Goal: Transaction & Acquisition: Obtain resource

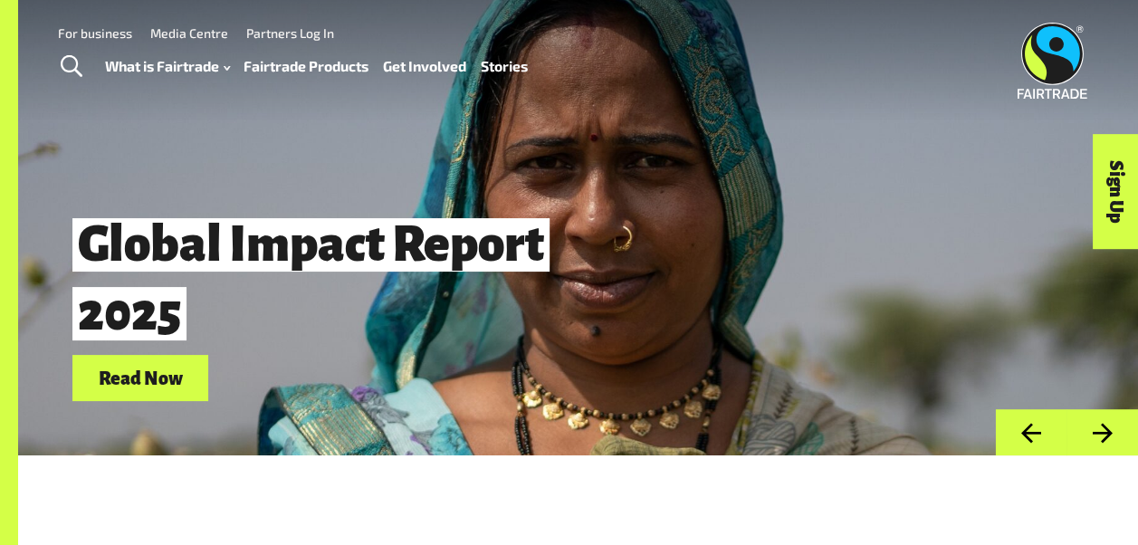
click at [116, 36] on link "For business" at bounding box center [95, 32] width 74 height 15
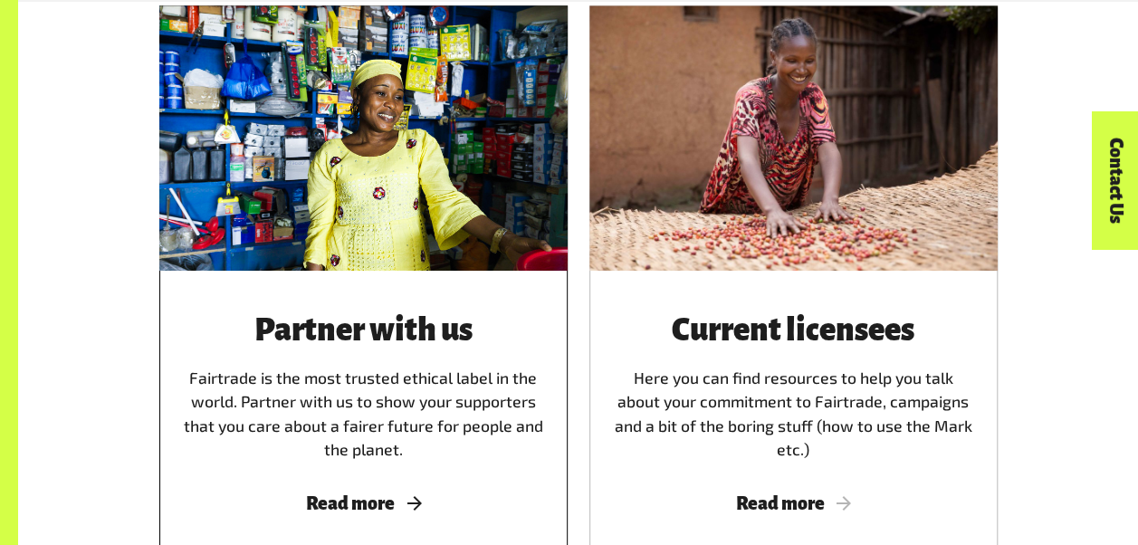
scroll to position [996, 0]
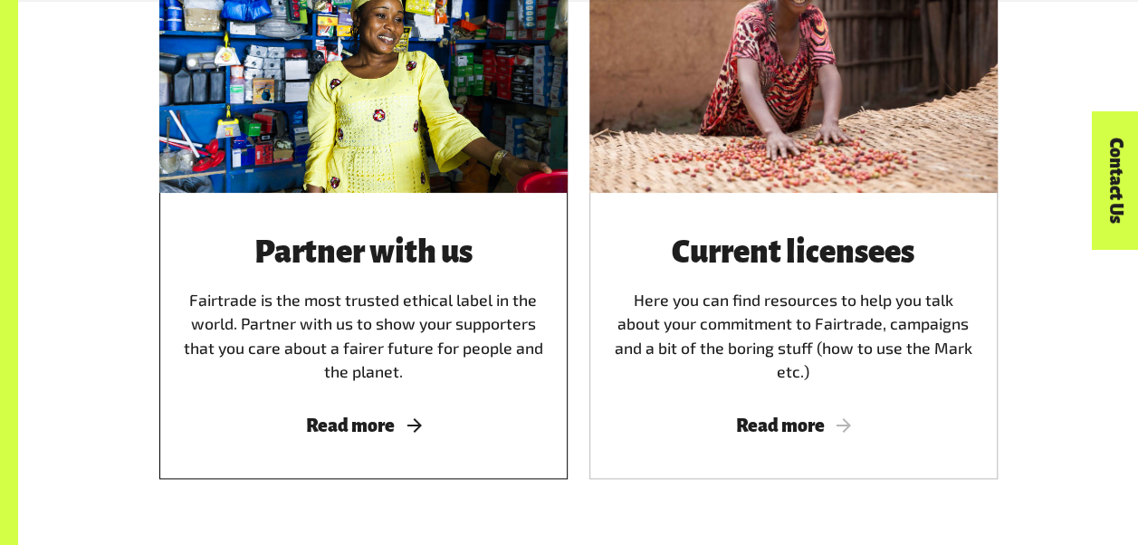
click at [366, 254] on h3 "Partner with us" at bounding box center [363, 253] width 365 height 34
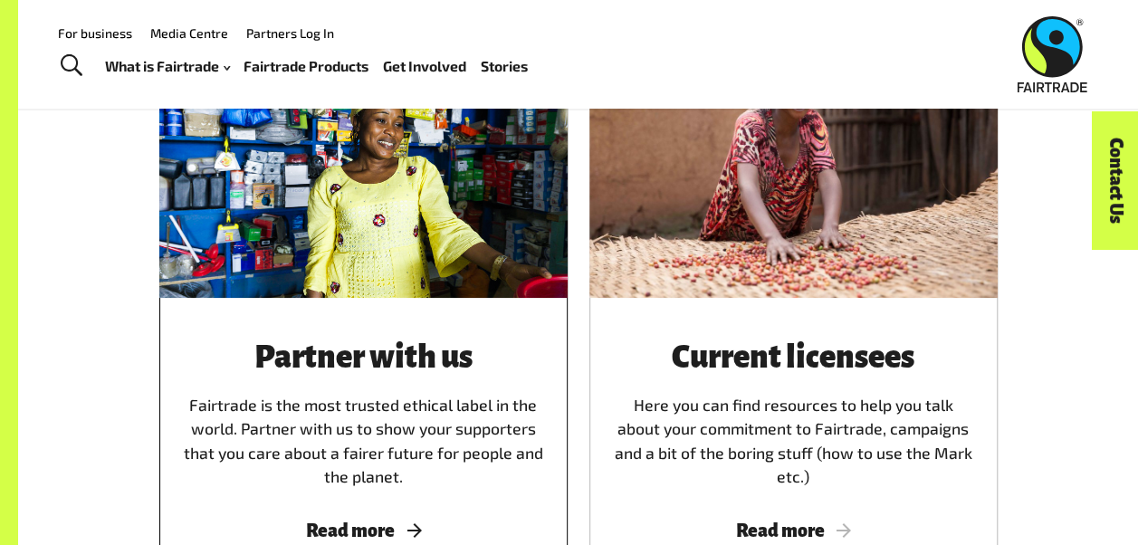
scroll to position [815, 0]
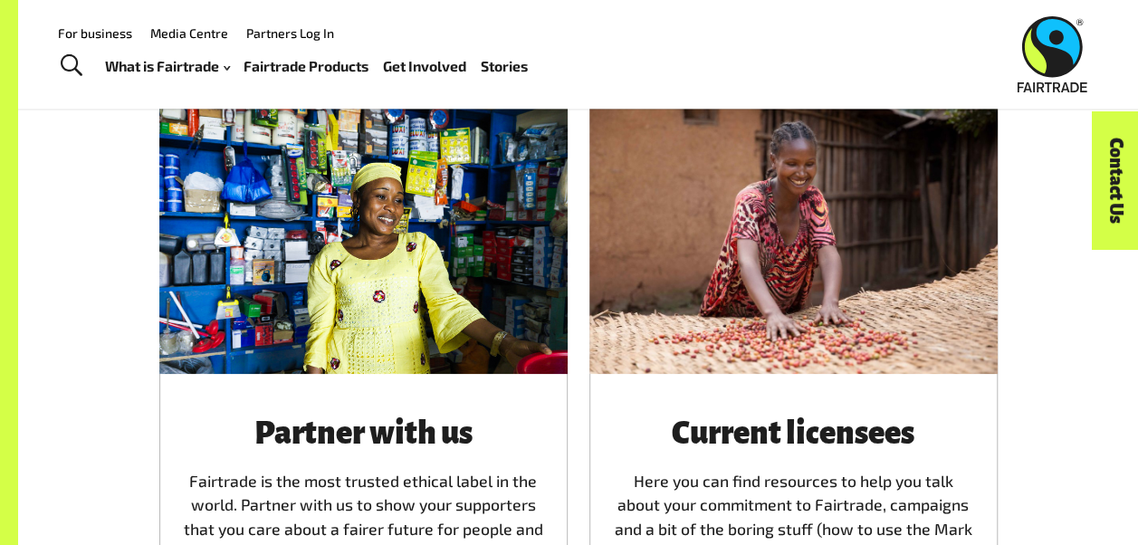
drag, startPoint x: 254, startPoint y: 244, endPoint x: 99, endPoint y: 371, distance: 200.8
click at [99, 371] on div "Partner with us Fairtrade is the most trusted ethical label in the world. Partn…" at bounding box center [578, 406] width 1032 height 595
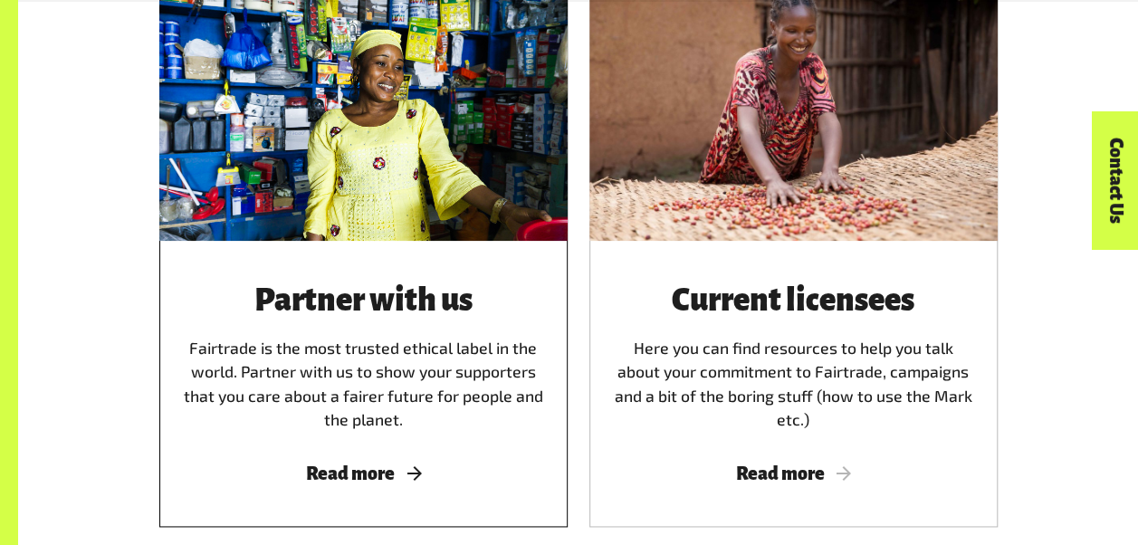
scroll to position [1087, 0]
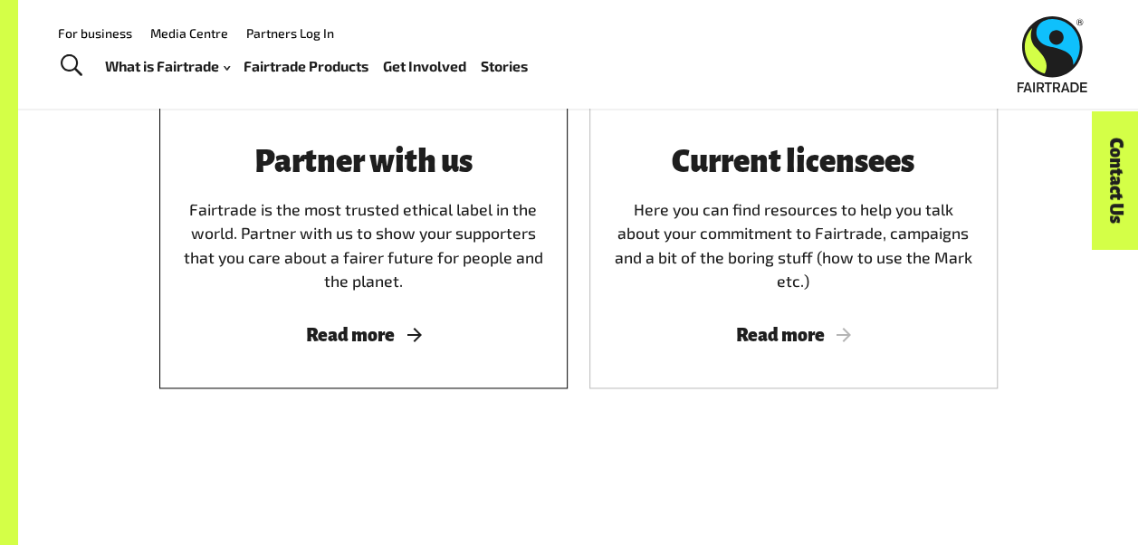
click at [257, 161] on h3 "Partner with us" at bounding box center [363, 163] width 365 height 34
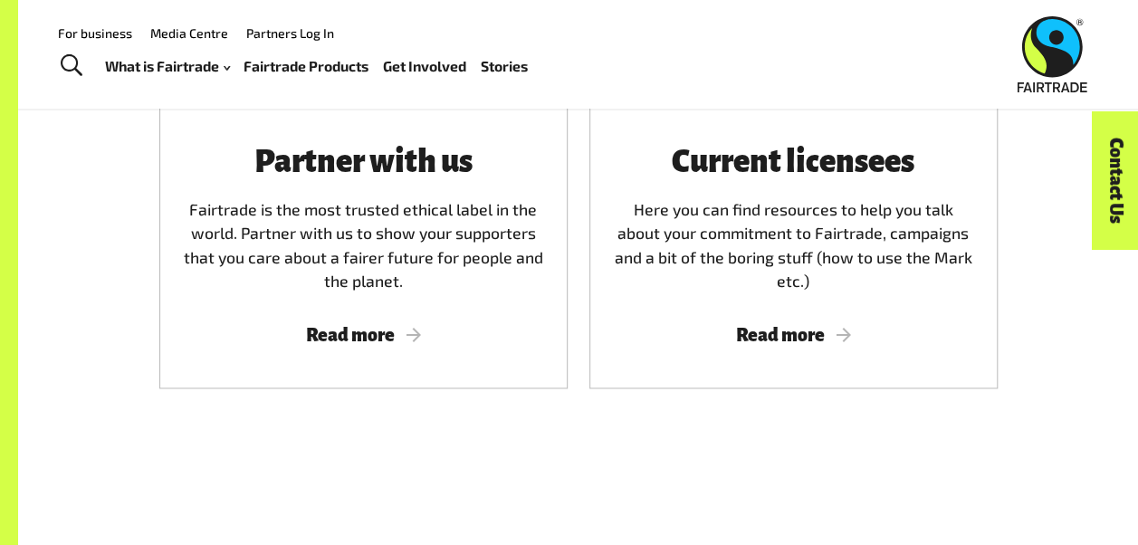
drag, startPoint x: 216, startPoint y: 152, endPoint x: 85, endPoint y: 277, distance: 180.6
click at [85, 277] on div "Partner with us Fairtrade is the most trusted ethical label in the world. Partn…" at bounding box center [578, 134] width 1032 height 595
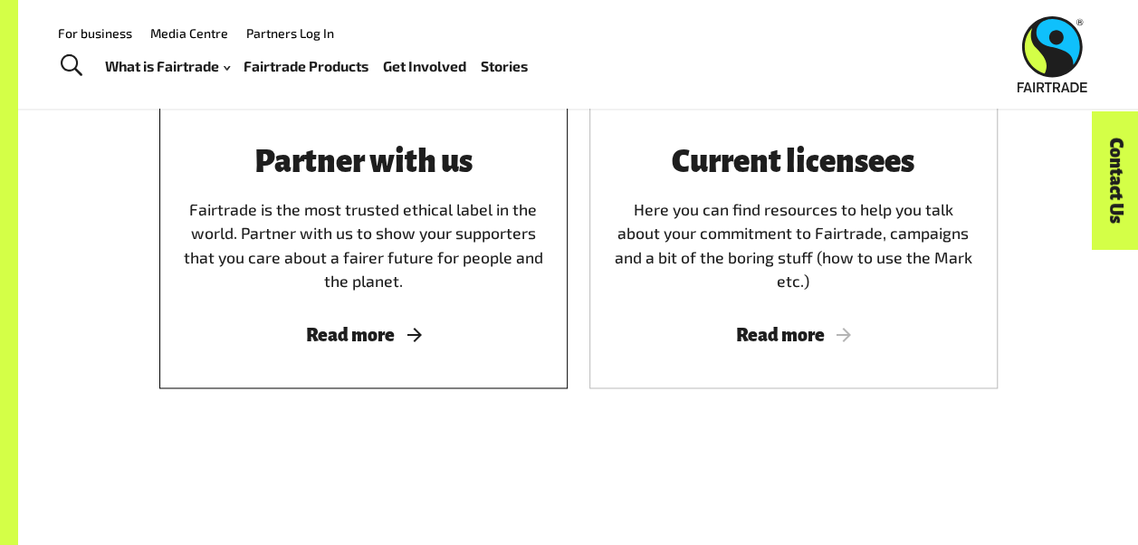
drag, startPoint x: 188, startPoint y: 236, endPoint x: 257, endPoint y: 167, distance: 98.0
click at [257, 167] on h3 "Partner with us" at bounding box center [363, 163] width 365 height 34
drag, startPoint x: 260, startPoint y: 161, endPoint x: 310, endPoint y: 161, distance: 49.8
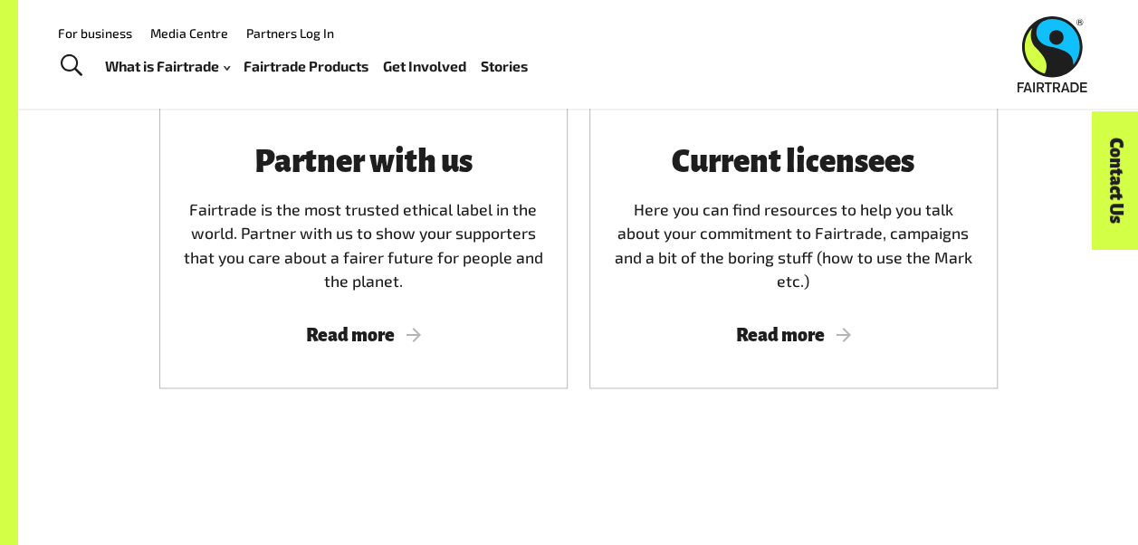
drag, startPoint x: 310, startPoint y: 161, endPoint x: 55, endPoint y: 196, distance: 256.8
click at [55, 196] on div "Partner with us Fairtrade is the most trusted ethical label in the world. Partn…" at bounding box center [578, 134] width 1120 height 711
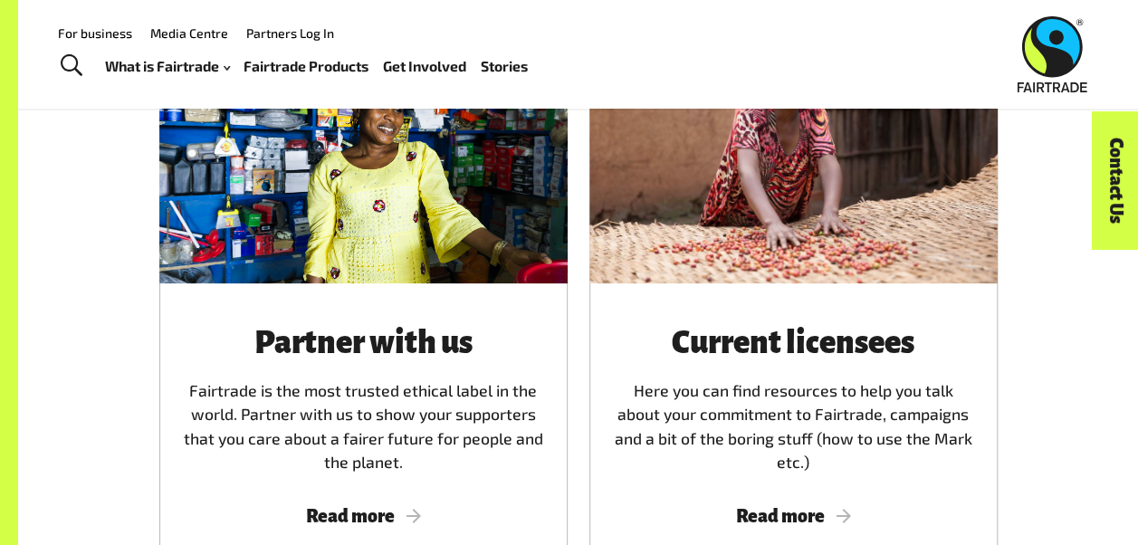
scroll to position [996, 0]
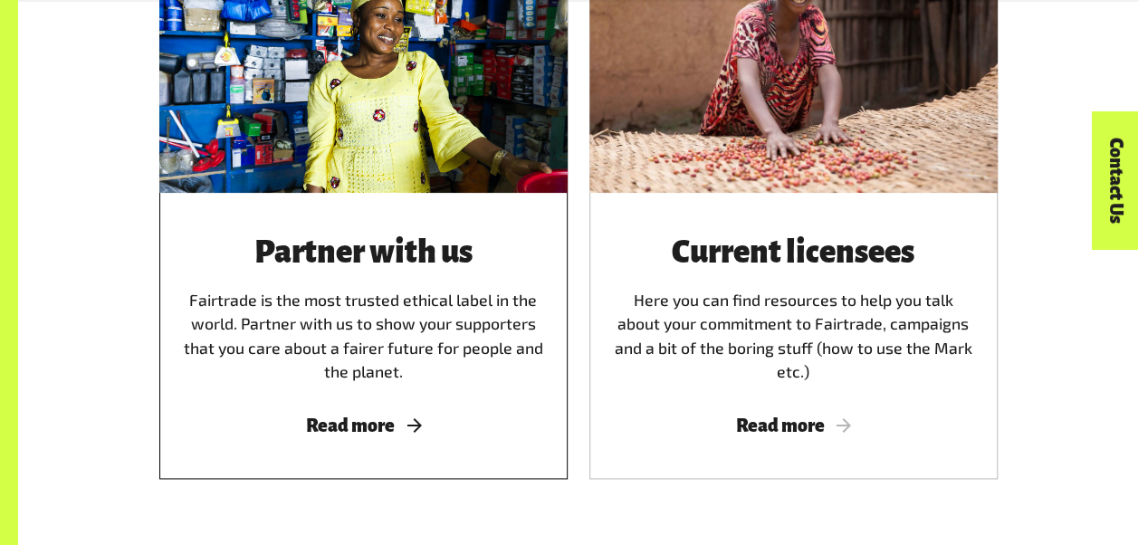
click at [357, 417] on div "Partner with us Fairtrade is the most trusted ethical label in the world. Partn…" at bounding box center [363, 336] width 408 height 286
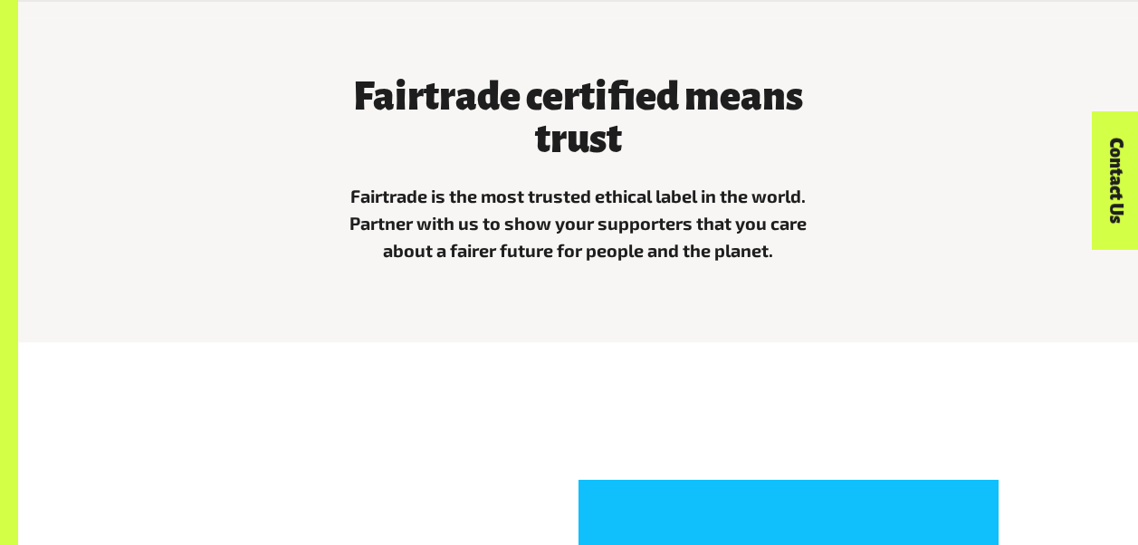
scroll to position [522, 0]
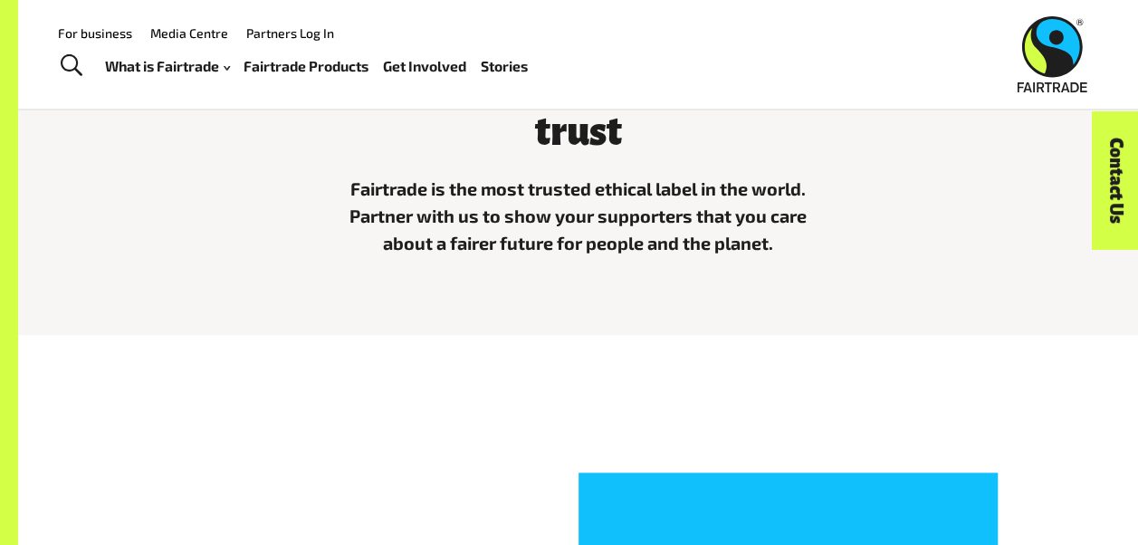
click at [355, 91] on div "Menu For business Media Centre Partners Log In What is Fairtrade How Fairtrade …" at bounding box center [569, 54] width 1138 height 109
click at [360, 182] on p "Fairtrade is the most trusted ethical label in the world. Partner with us to sh…" at bounding box center [578, 216] width 494 height 81
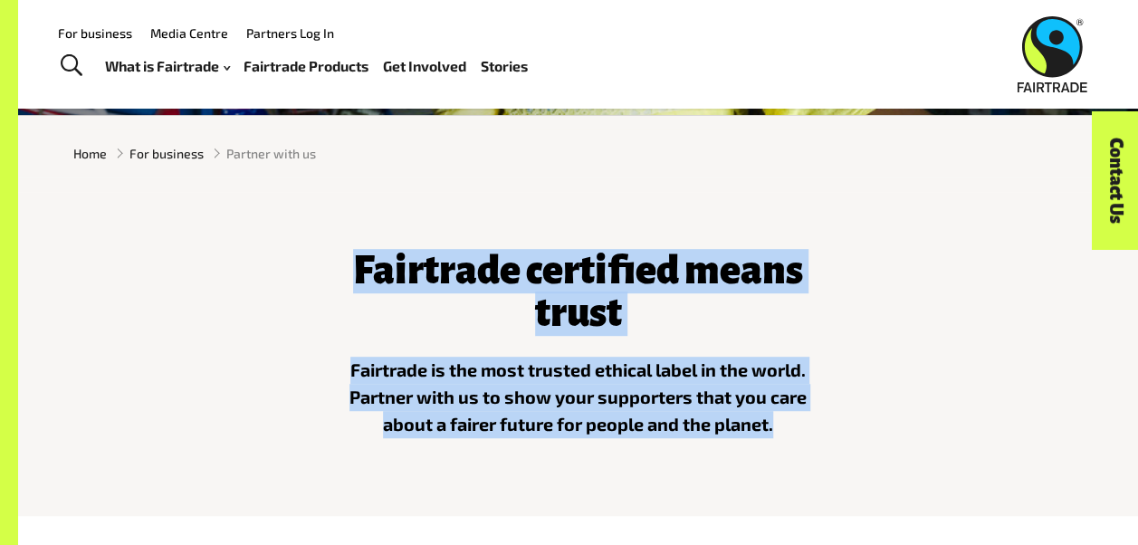
drag, startPoint x: 354, startPoint y: 264, endPoint x: 800, endPoint y: 427, distance: 474.9
click at [800, 427] on div "Fairtrade certified means trust Fairtrade is the most trusted ethical label in …" at bounding box center [579, 340] width 516 height 225
copy div "Fairtrade certified means trust Fairtrade is the most trusted ethical label in …"
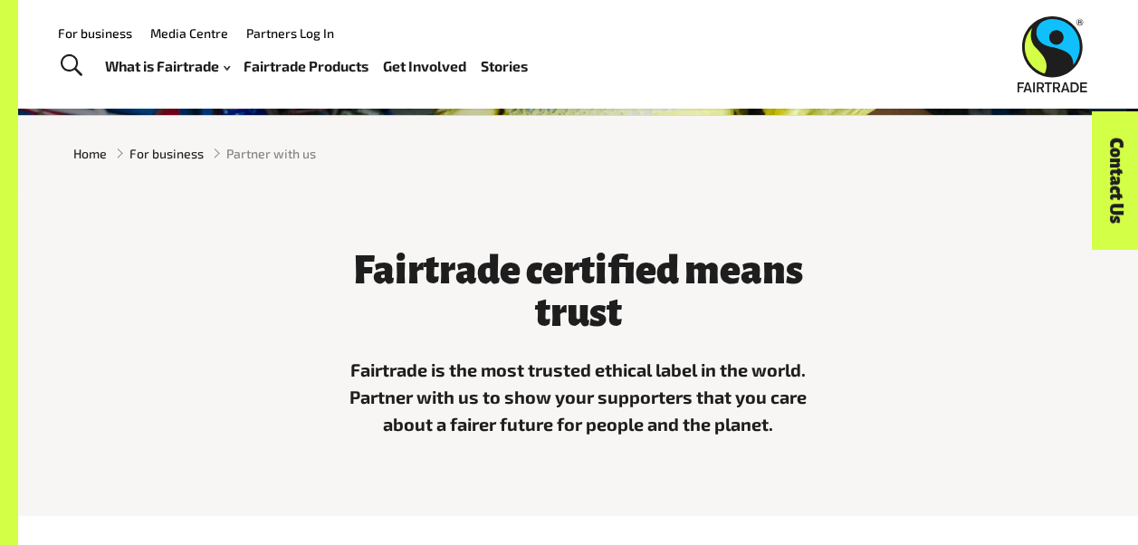
click at [271, 160] on span "Partner with us" at bounding box center [271, 153] width 90 height 19
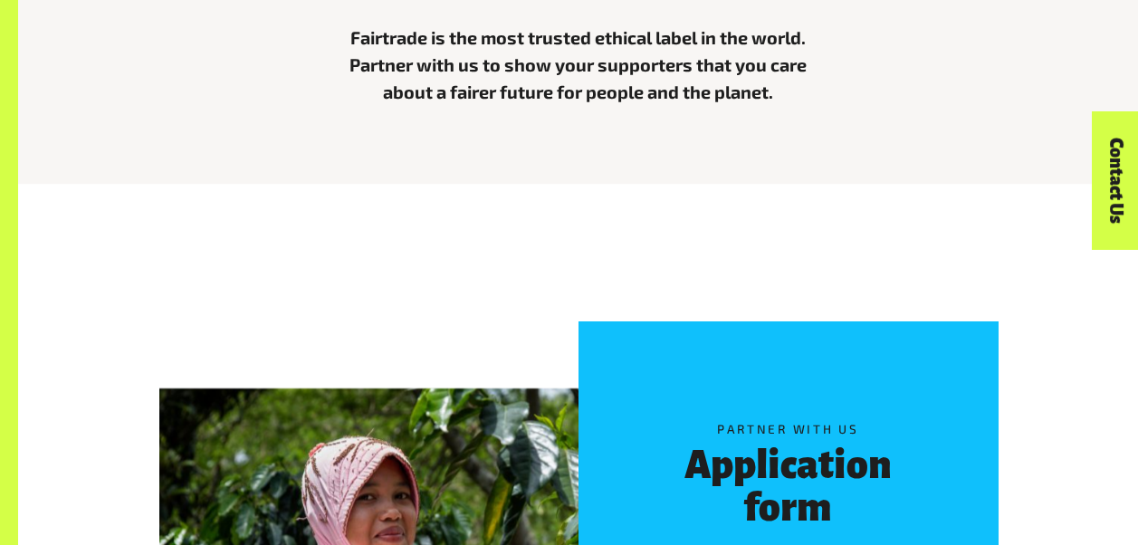
scroll to position [906, 0]
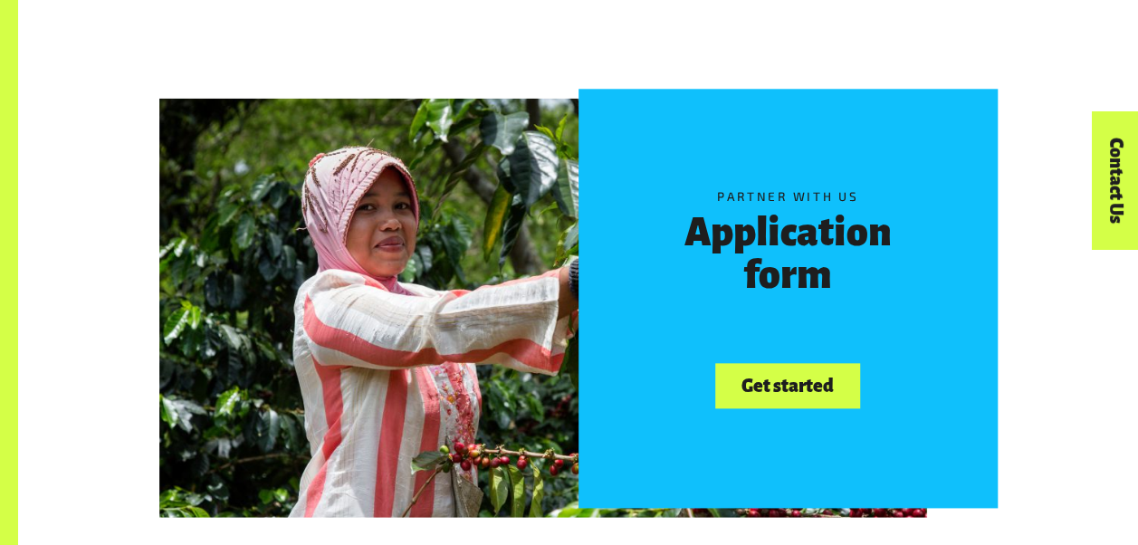
click at [814, 395] on link "Get started" at bounding box center [787, 386] width 144 height 46
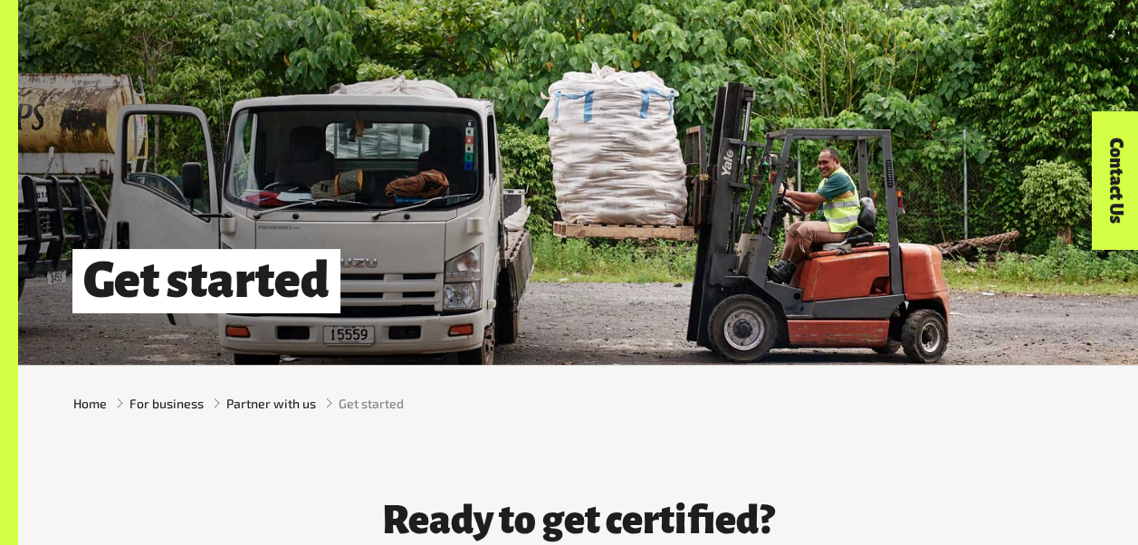
scroll to position [362, 0]
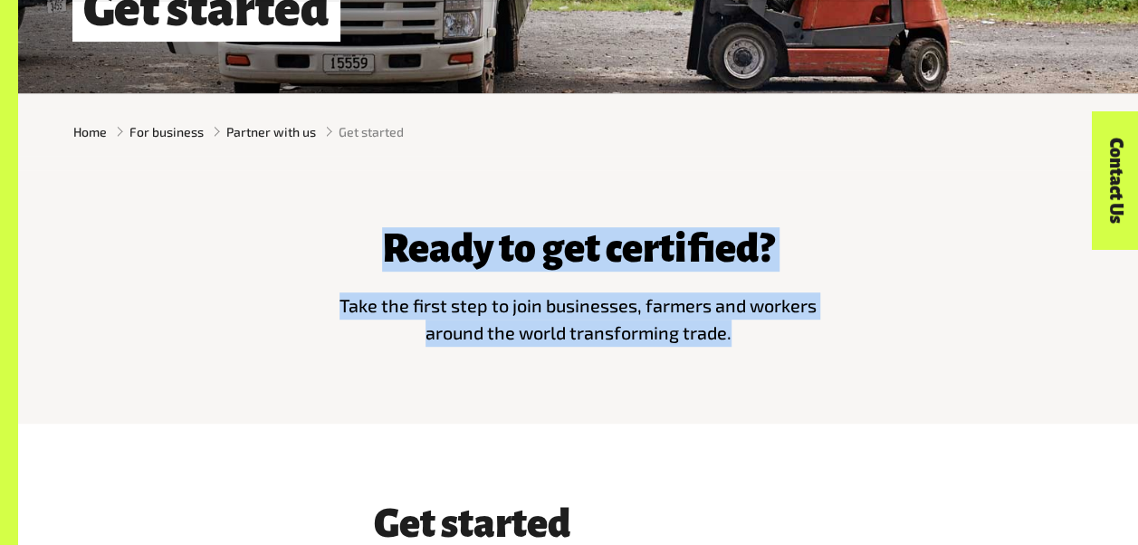
drag, startPoint x: 382, startPoint y: 255, endPoint x: 746, endPoint y: 335, distance: 372.6
click at [746, 335] on div "Ready to get certified? Take the first step to join businesses, farmers and wor…" at bounding box center [579, 283] width 516 height 155
drag, startPoint x: 746, startPoint y: 335, endPoint x: 675, endPoint y: 247, distance: 113.3
copy div "Ready to get certified? Take the first step to join businesses, farmers and wor…"
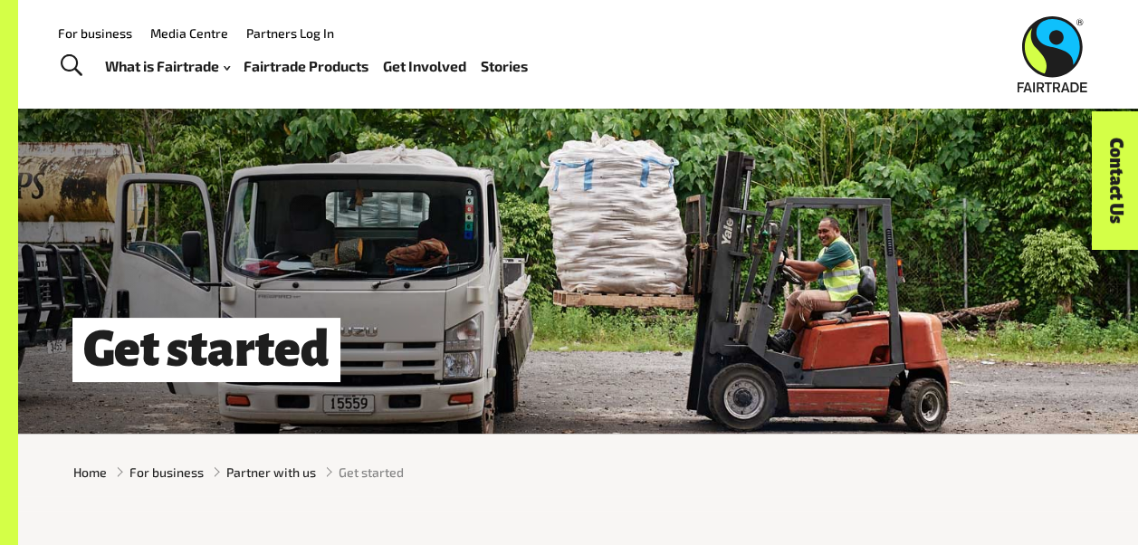
scroll to position [0, 0]
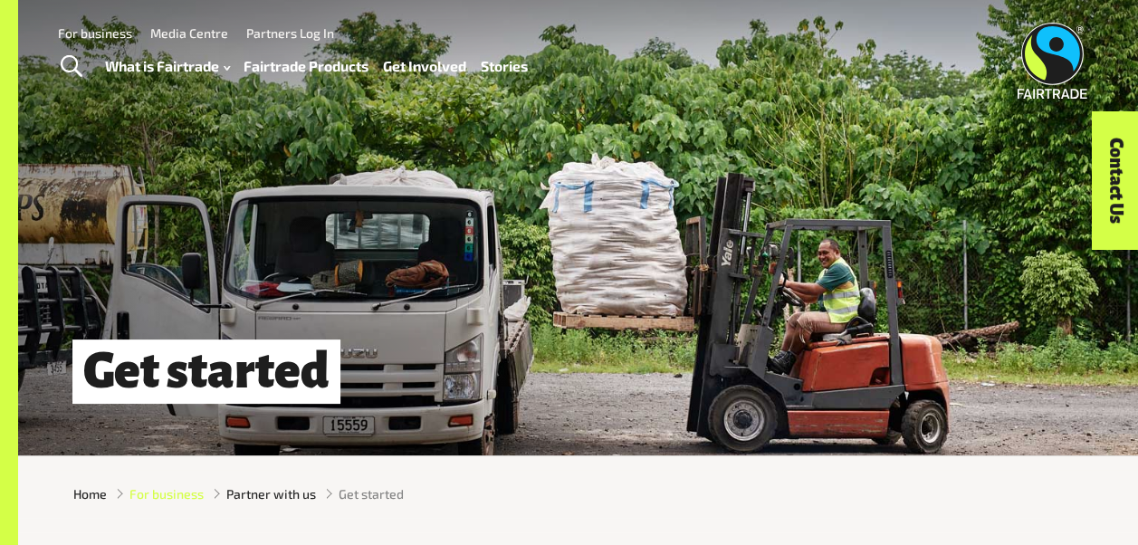
click at [167, 500] on span "For business" at bounding box center [166, 493] width 74 height 19
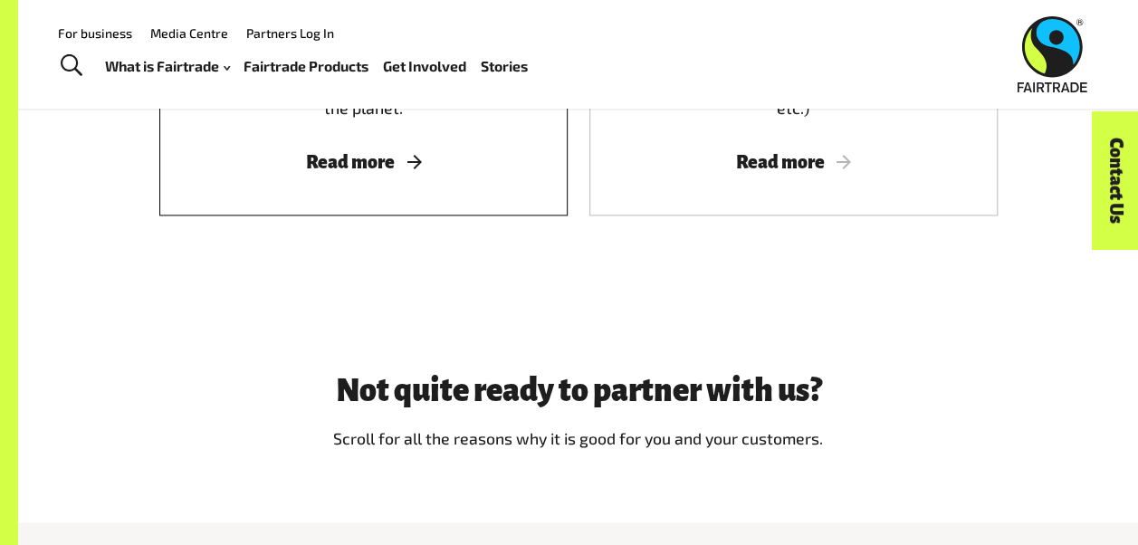
scroll to position [1087, 0]
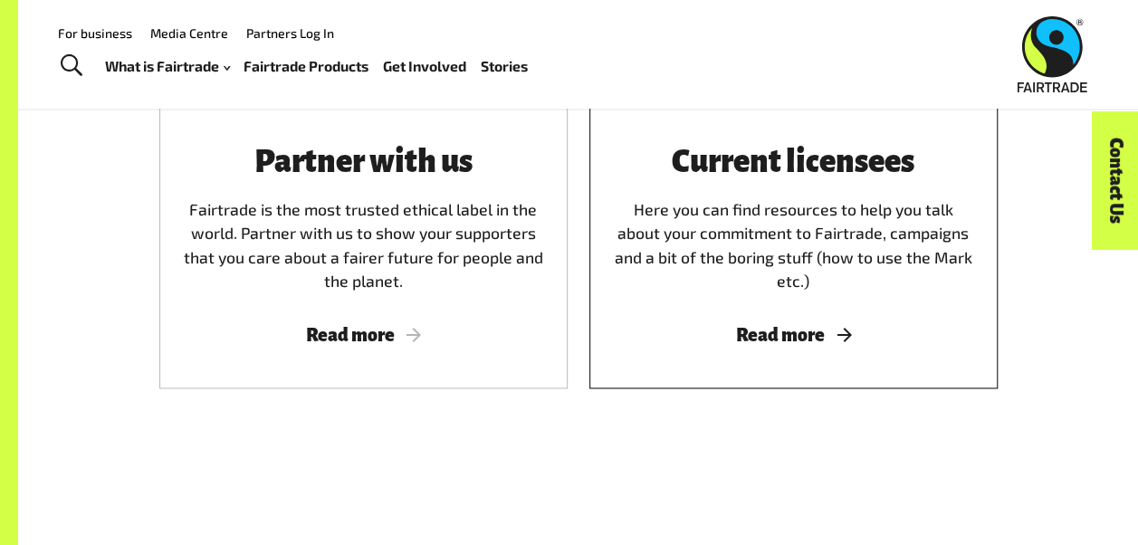
click at [714, 189] on div "Current licensees Here you can find resources to help you talk about your commi…" at bounding box center [793, 220] width 365 height 148
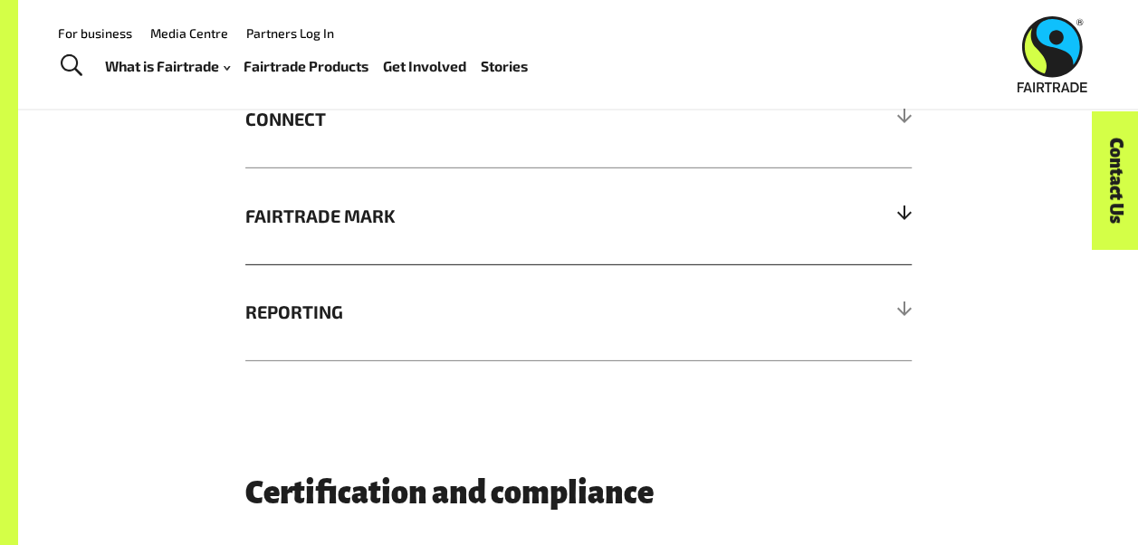
scroll to position [2626, 0]
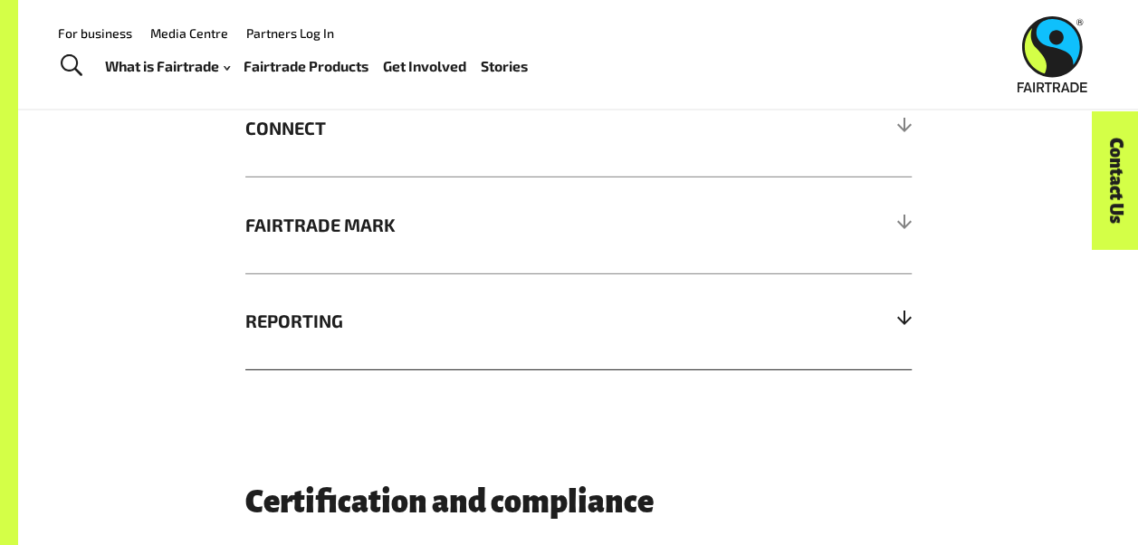
click at [308, 333] on span "REPORTING" at bounding box center [495, 321] width 500 height 27
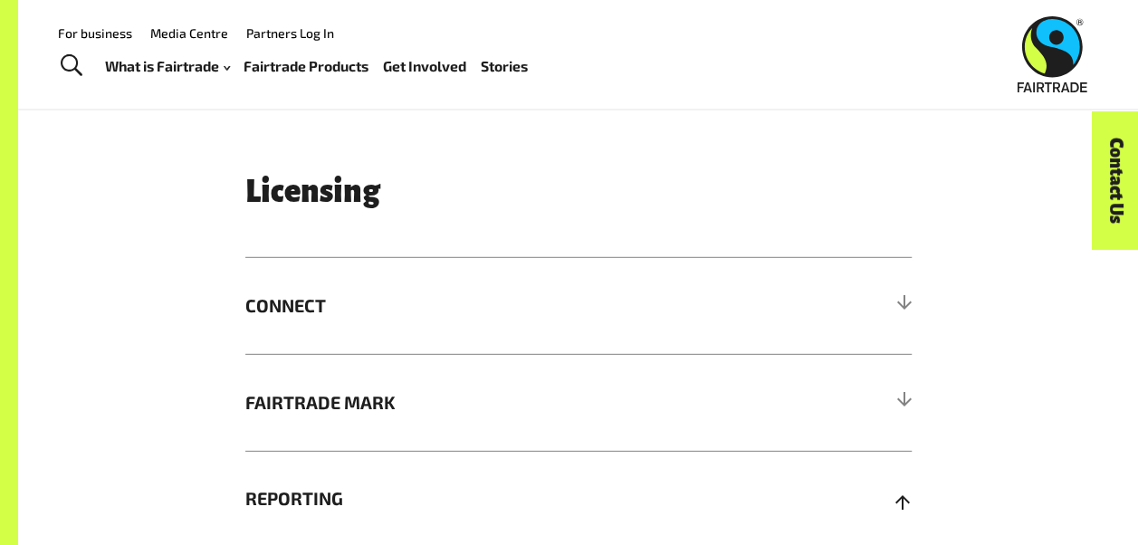
scroll to position [2445, 0]
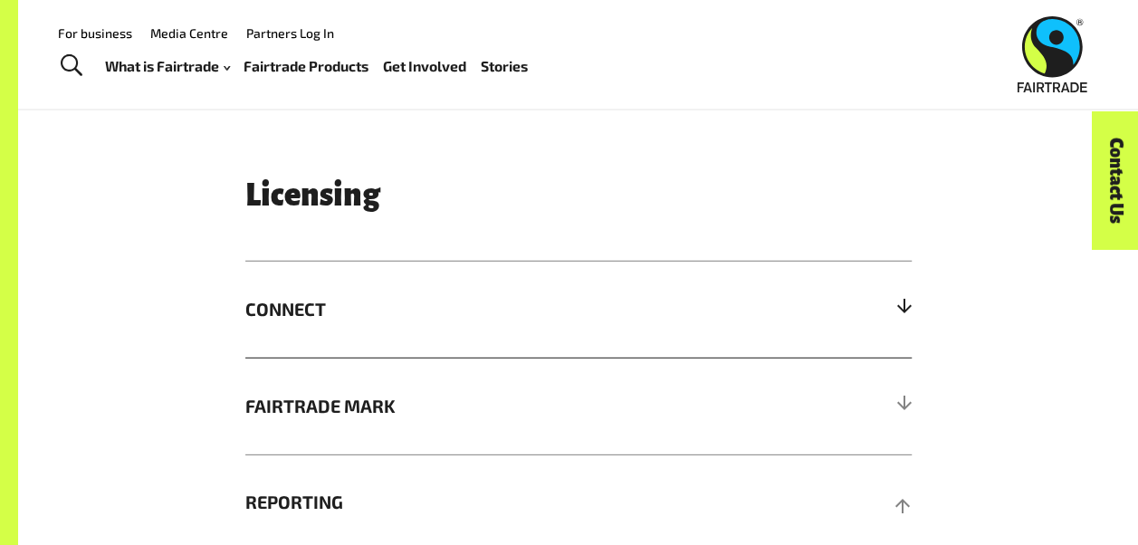
click at [313, 302] on span "CONNECT" at bounding box center [495, 309] width 500 height 27
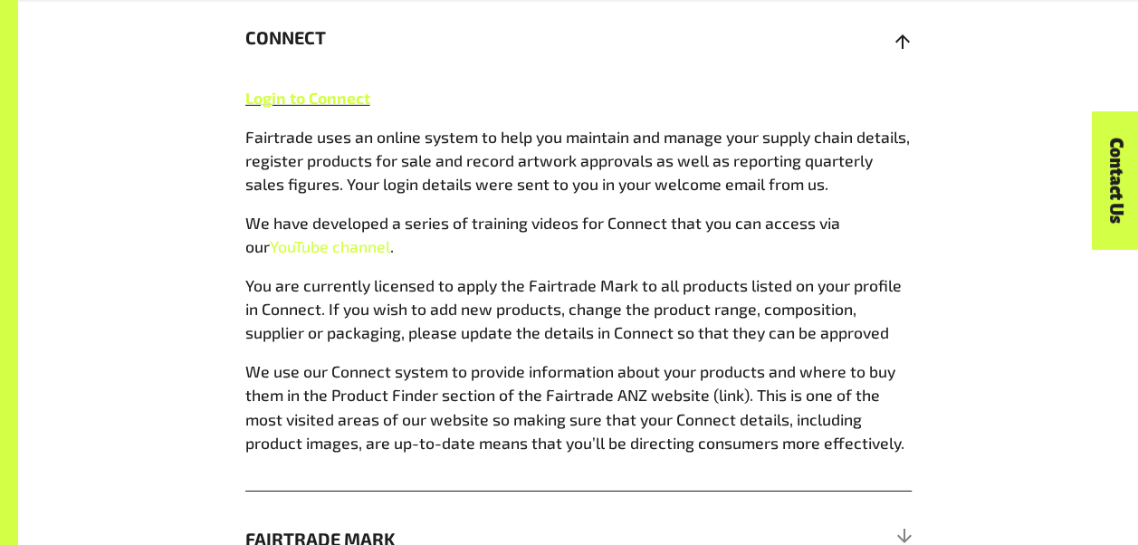
scroll to position [2988, 0]
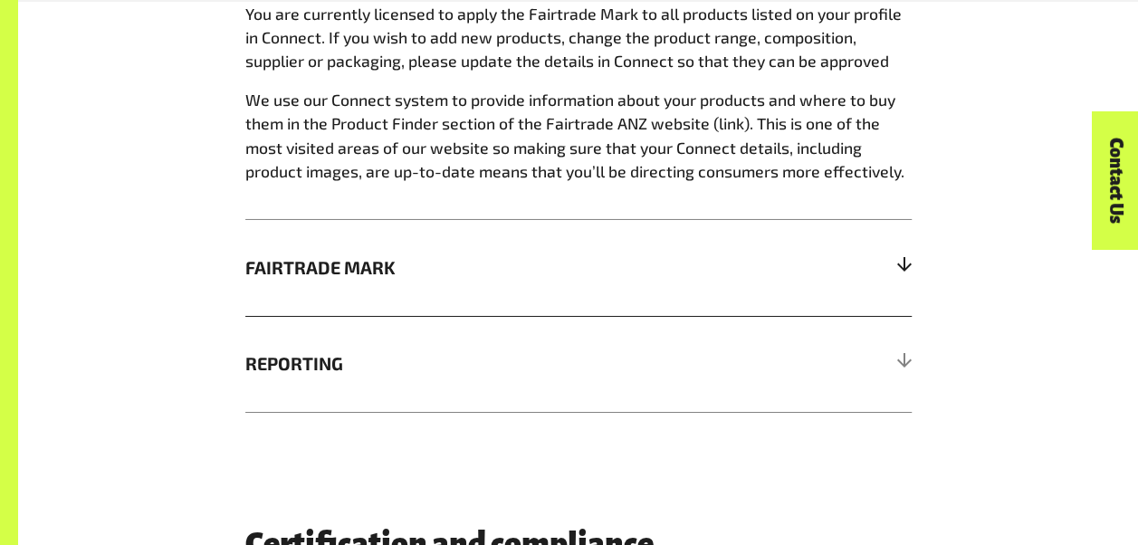
click at [340, 281] on span "FAIRTRADE MARK" at bounding box center [495, 267] width 500 height 27
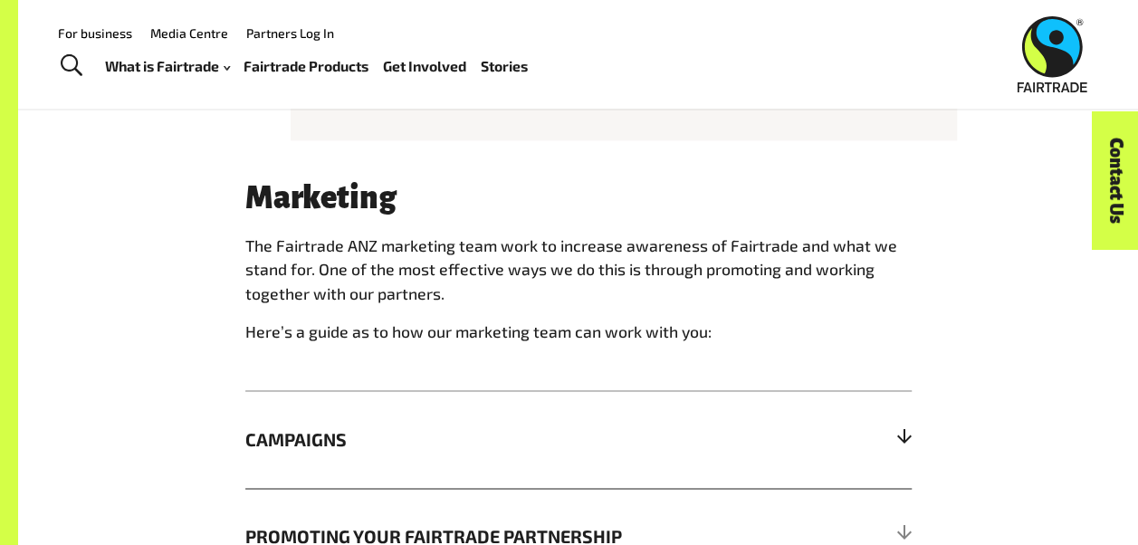
scroll to position [996, 0]
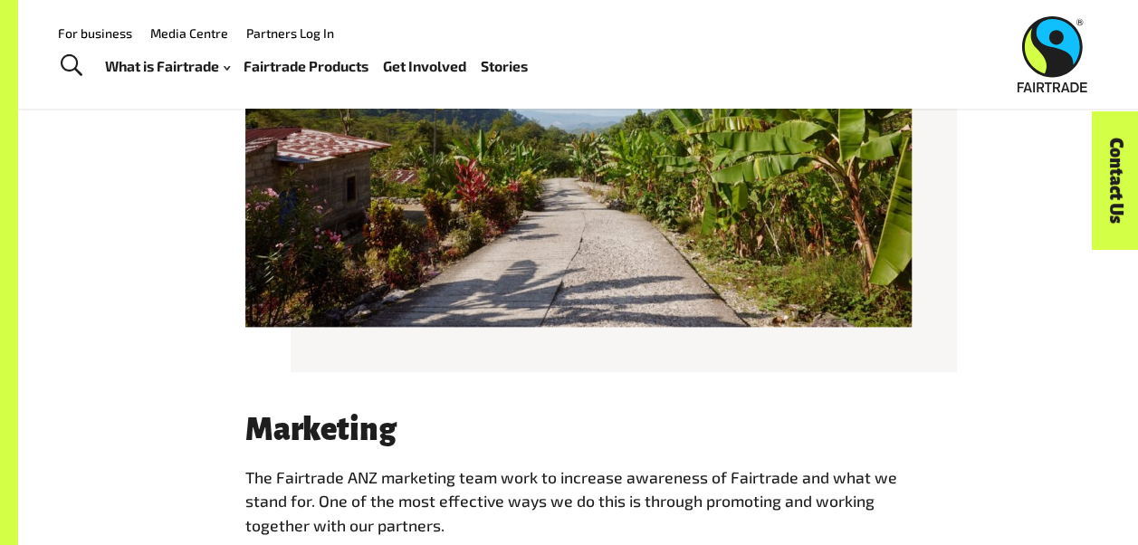
click at [86, 29] on link "For business" at bounding box center [95, 32] width 74 height 15
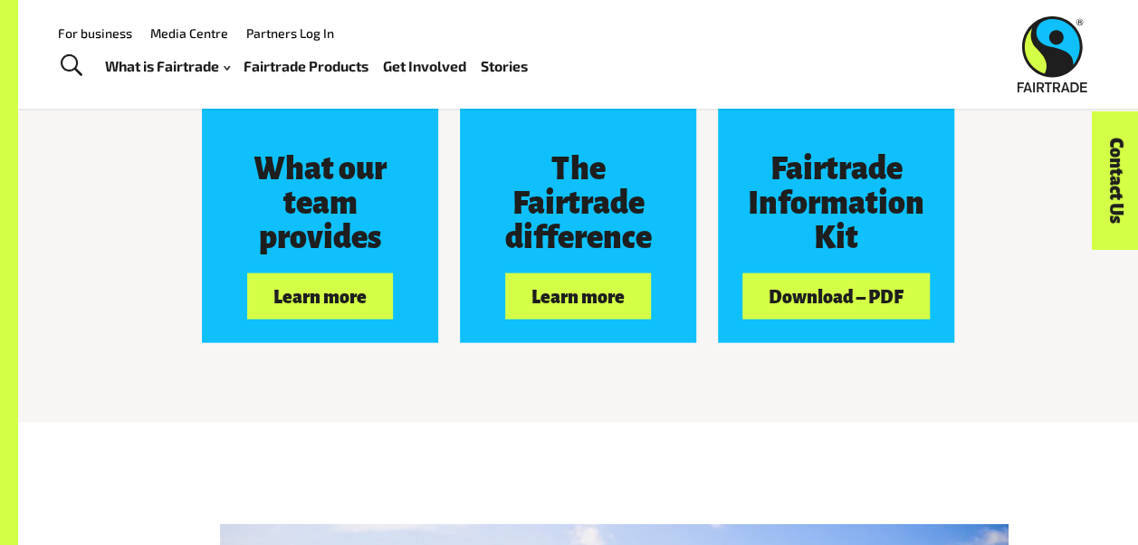
scroll to position [1720, 0]
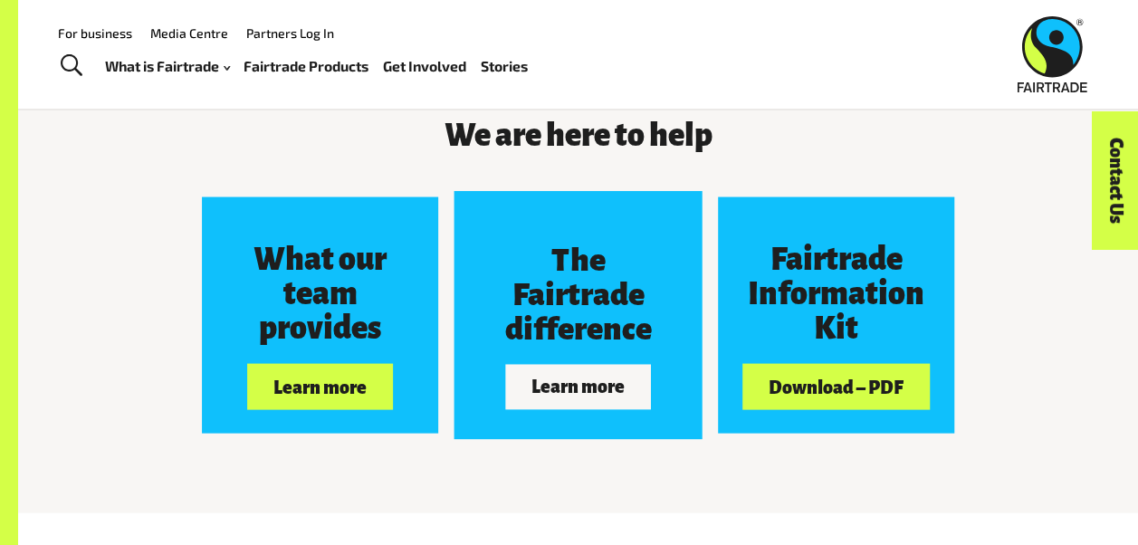
click at [572, 328] on h3 "The Fairtrade difference" at bounding box center [578, 295] width 177 height 103
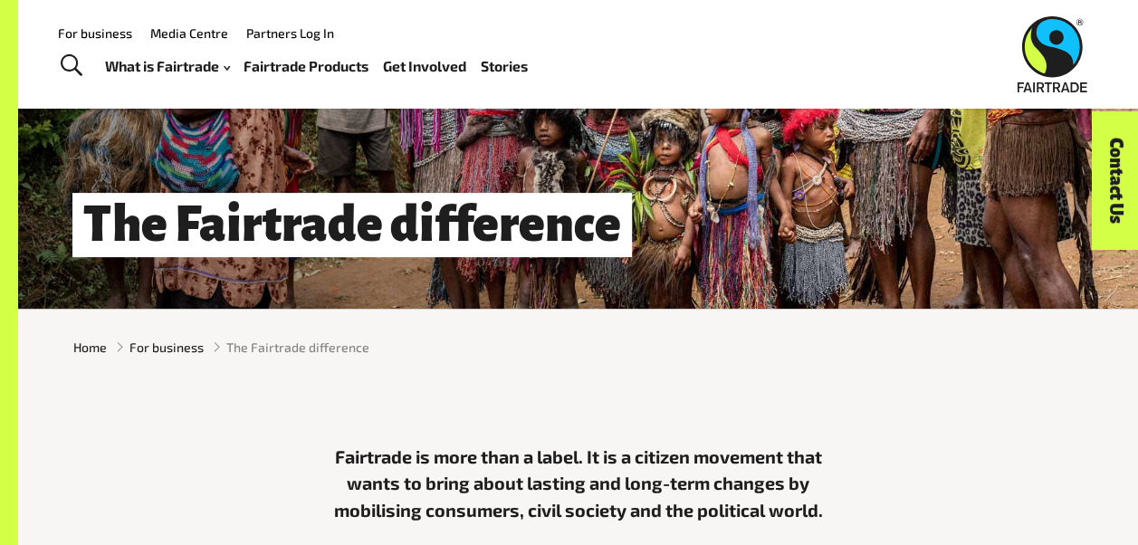
scroll to position [91, 0]
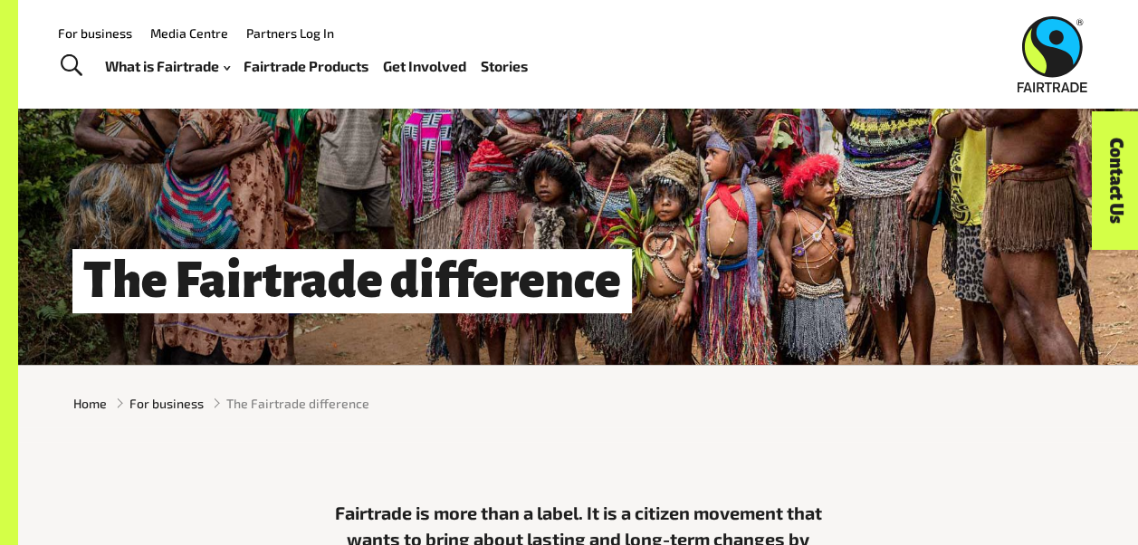
click at [110, 30] on link "For business" at bounding box center [95, 32] width 74 height 15
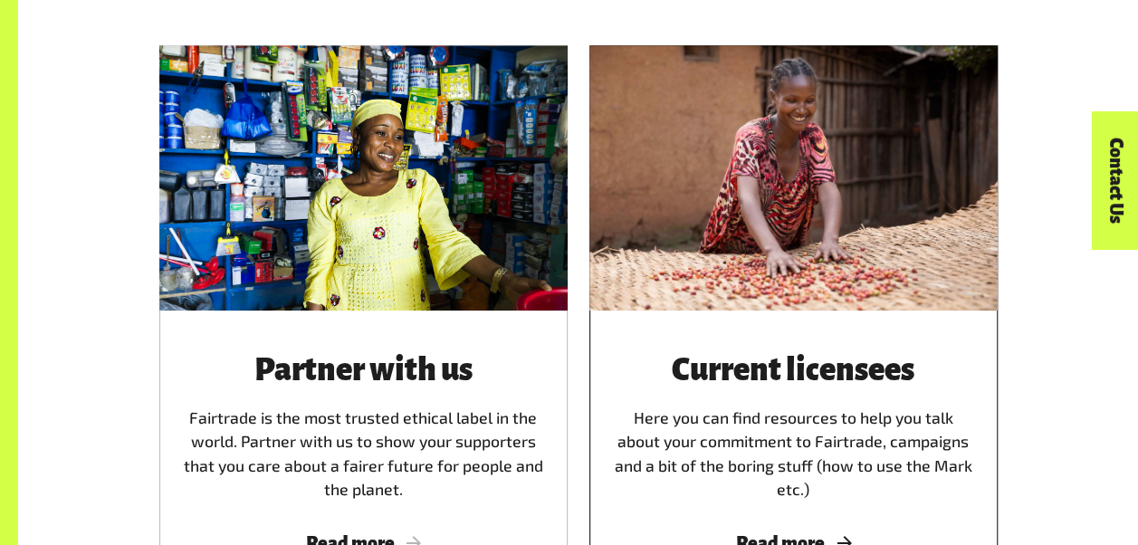
scroll to position [906, 0]
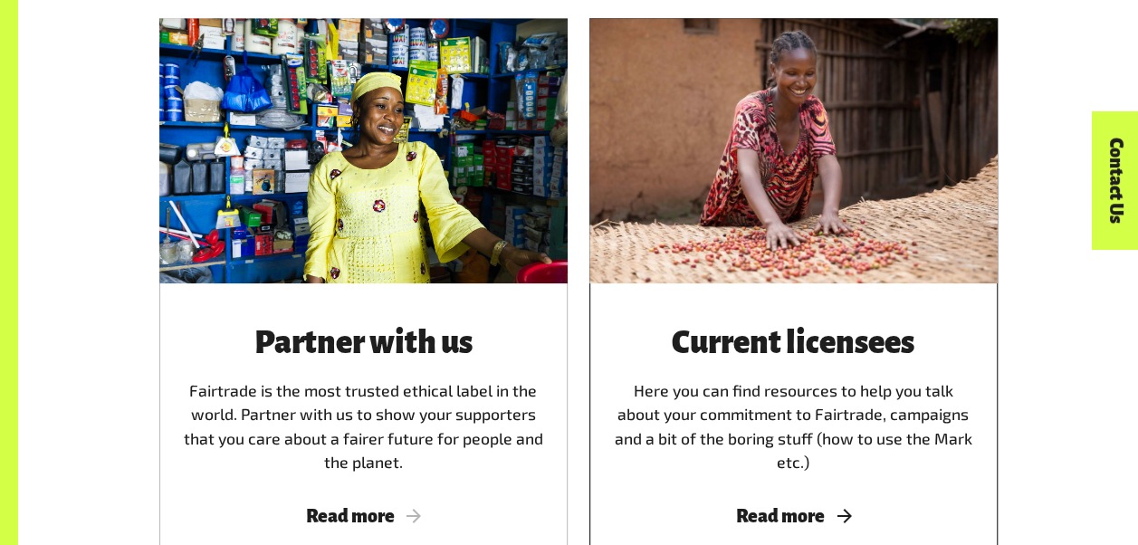
click at [760, 266] on div at bounding box center [793, 150] width 408 height 265
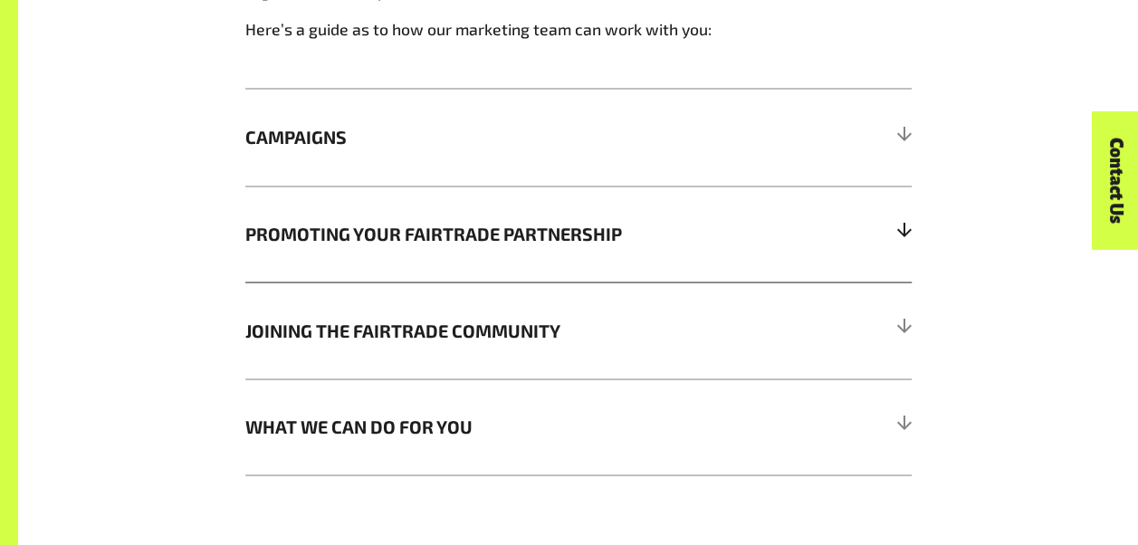
scroll to position [1630, 0]
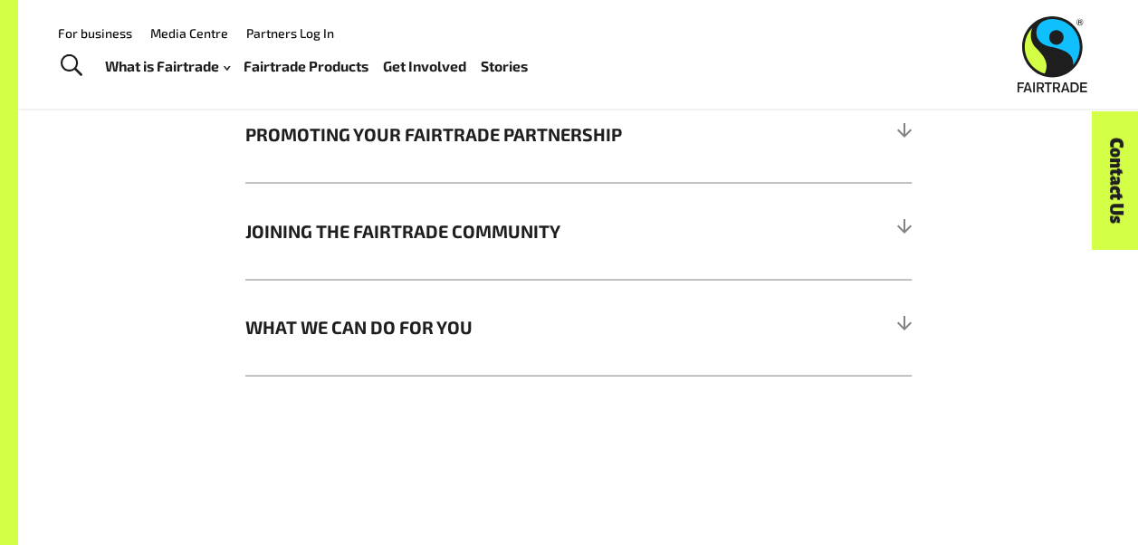
click at [311, 9] on div "Menu For business Media Centre Partners Log In What is Fairtrade How Fairtrade …" at bounding box center [569, 54] width 1138 height 109
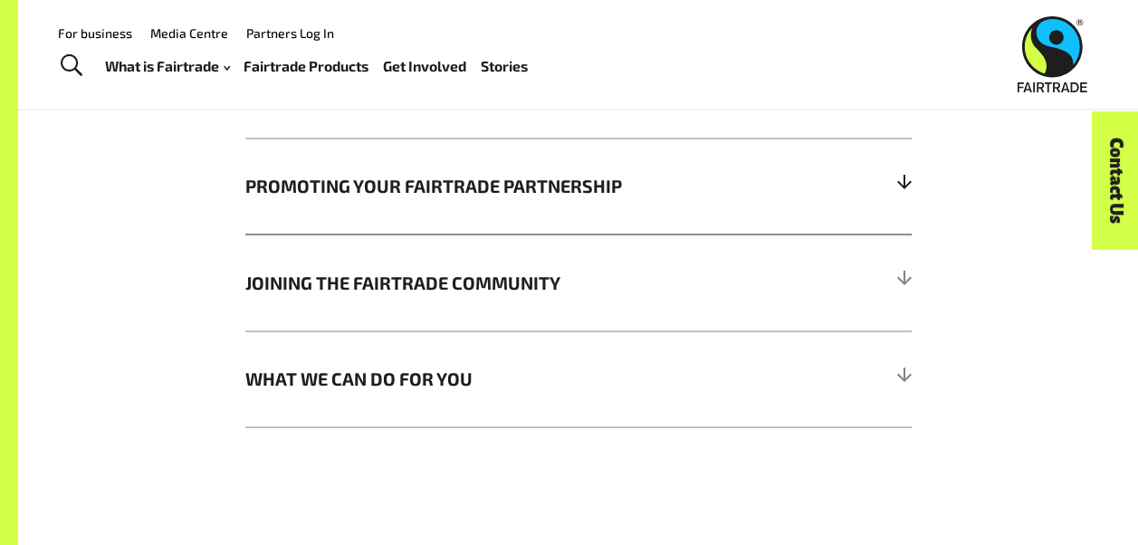
scroll to position [1539, 0]
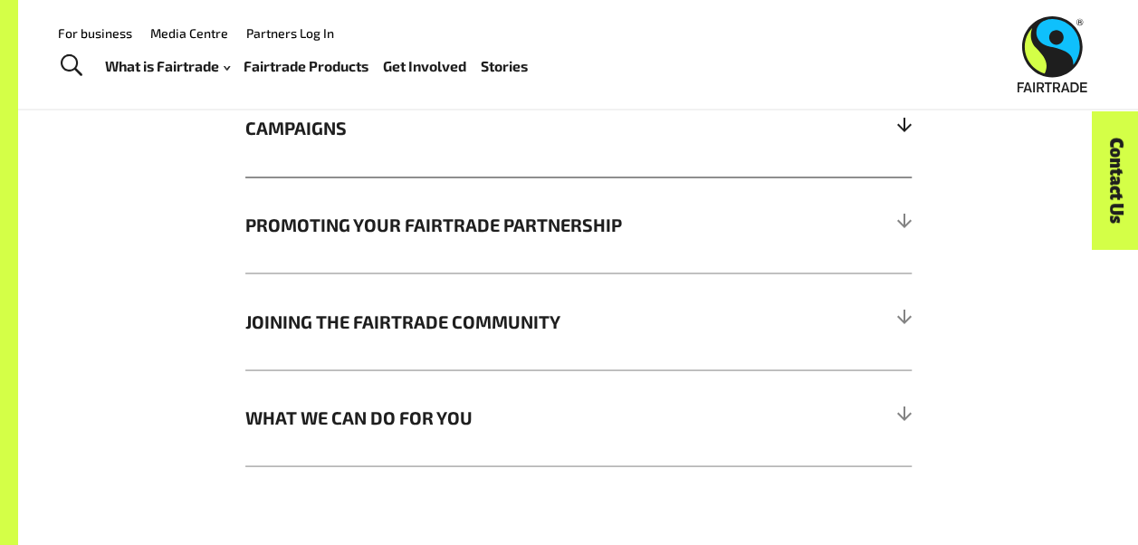
click at [328, 137] on span "CAMPAIGNS" at bounding box center [495, 128] width 500 height 27
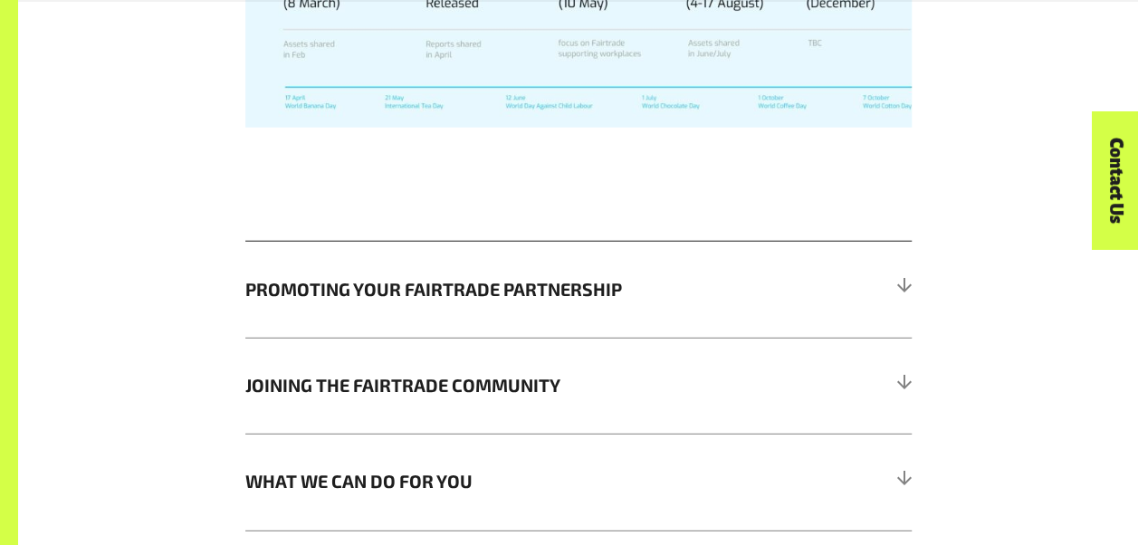
scroll to position [2535, 0]
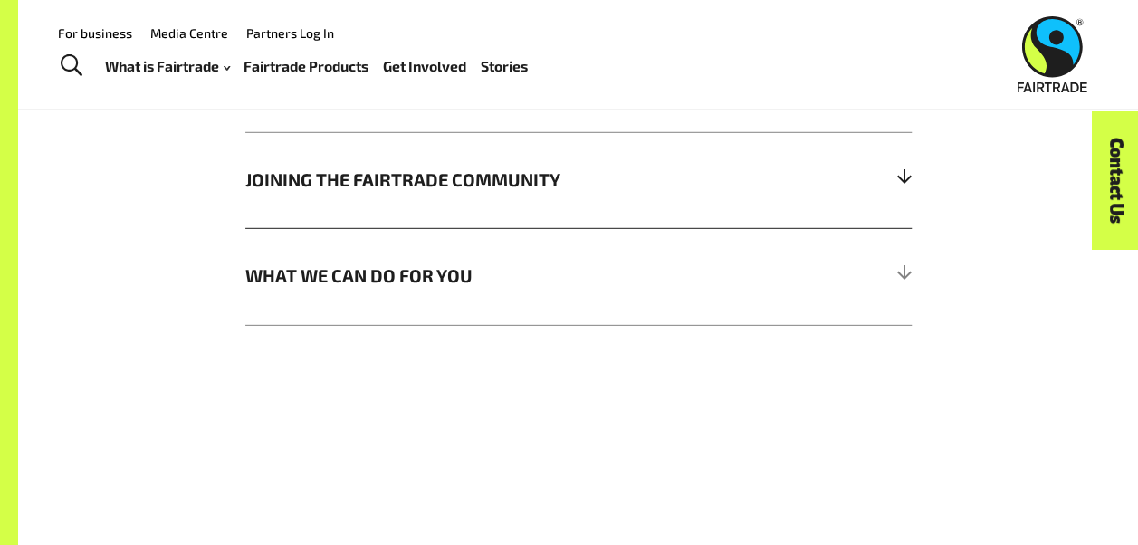
click at [360, 170] on h5 "JOINING THE FAIRTRADE COMMUNITY" at bounding box center [578, 180] width 666 height 96
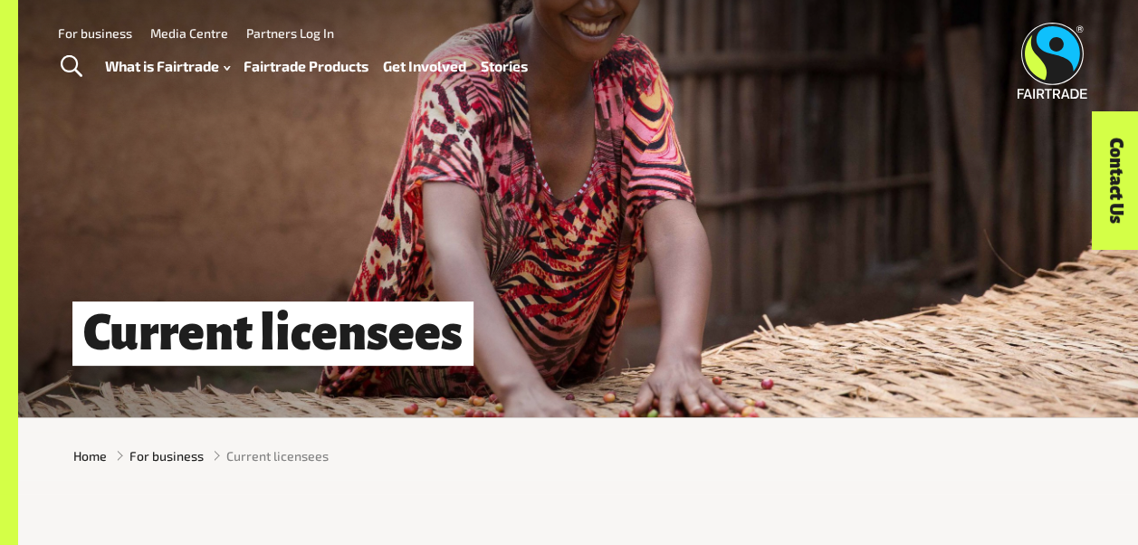
scroll to position [0, 0]
